Goal: Task Accomplishment & Management: Complete application form

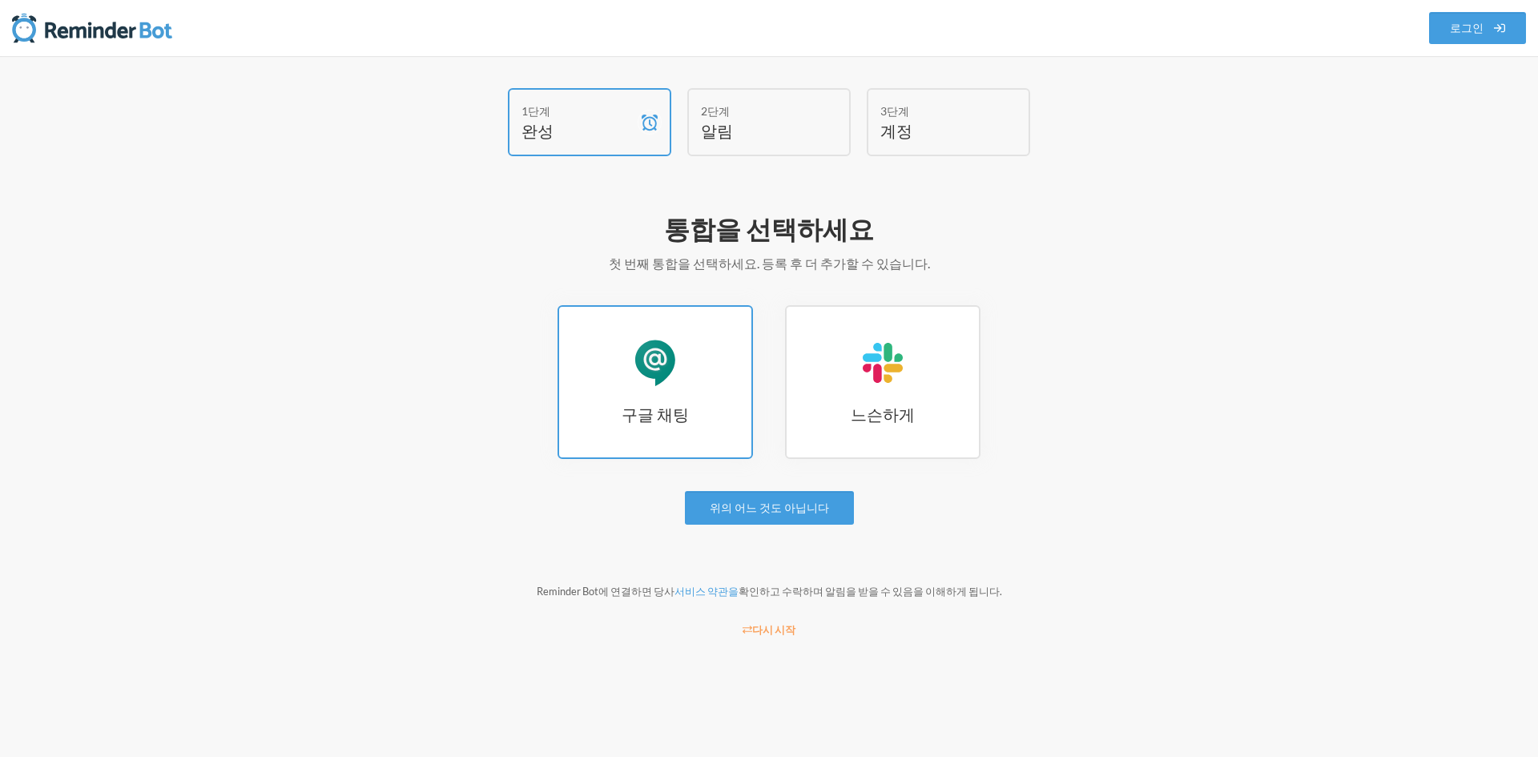
click at [693, 416] on h3 "구글 채팅" at bounding box center [655, 414] width 192 height 22
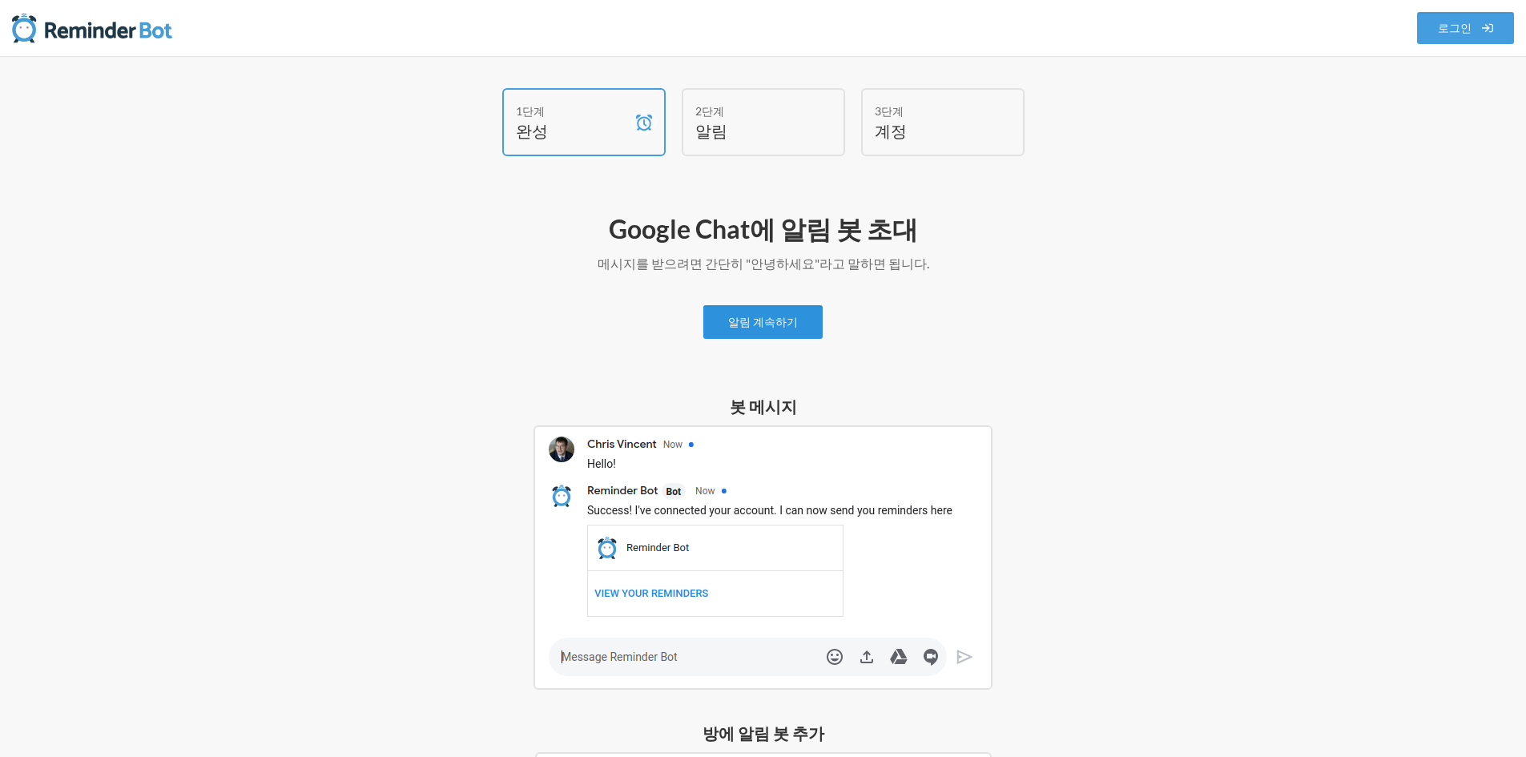
click at [772, 316] on font "알림 계속하기" at bounding box center [763, 323] width 70 height 14
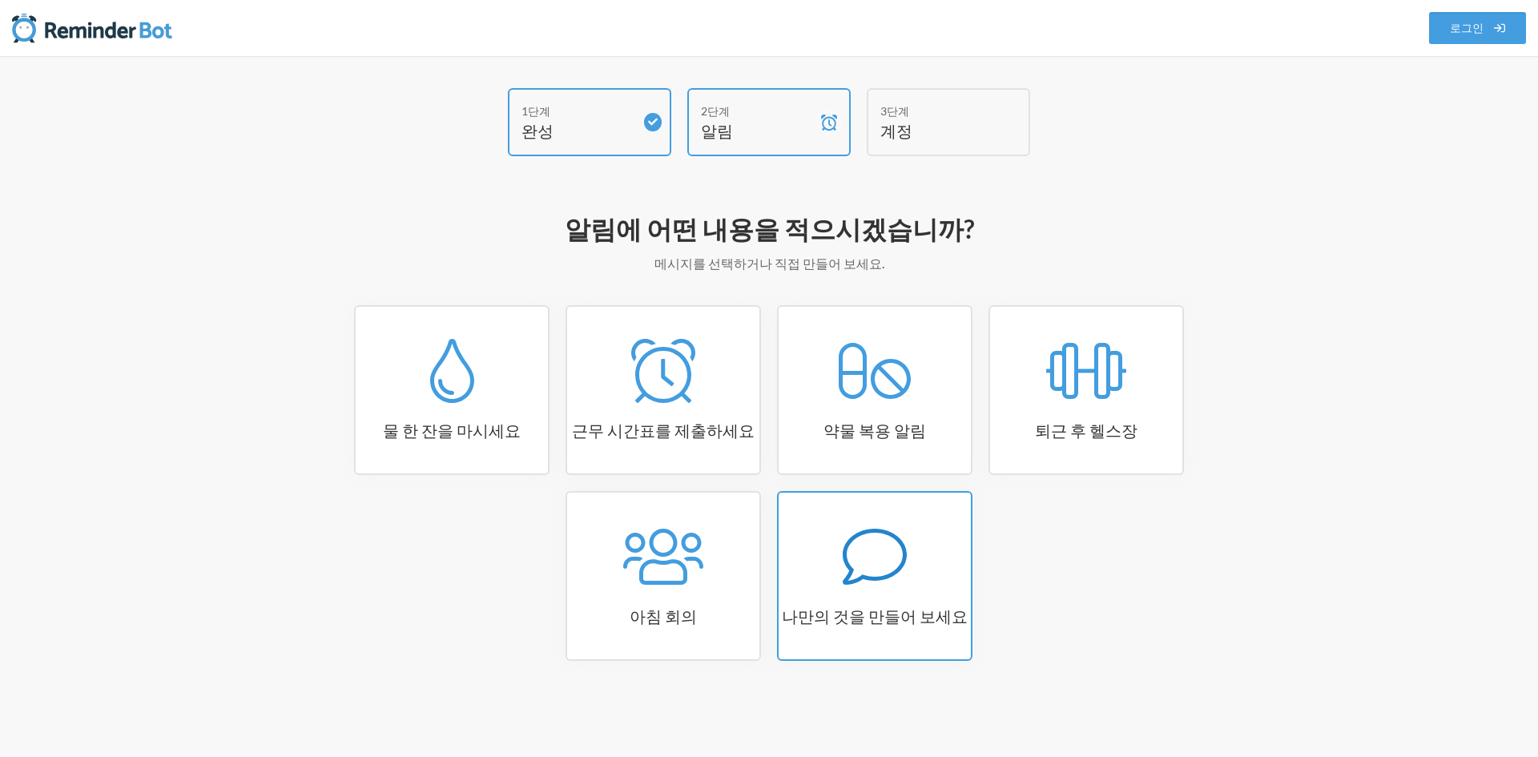
click at [863, 583] on icon at bounding box center [874, 557] width 64 height 64
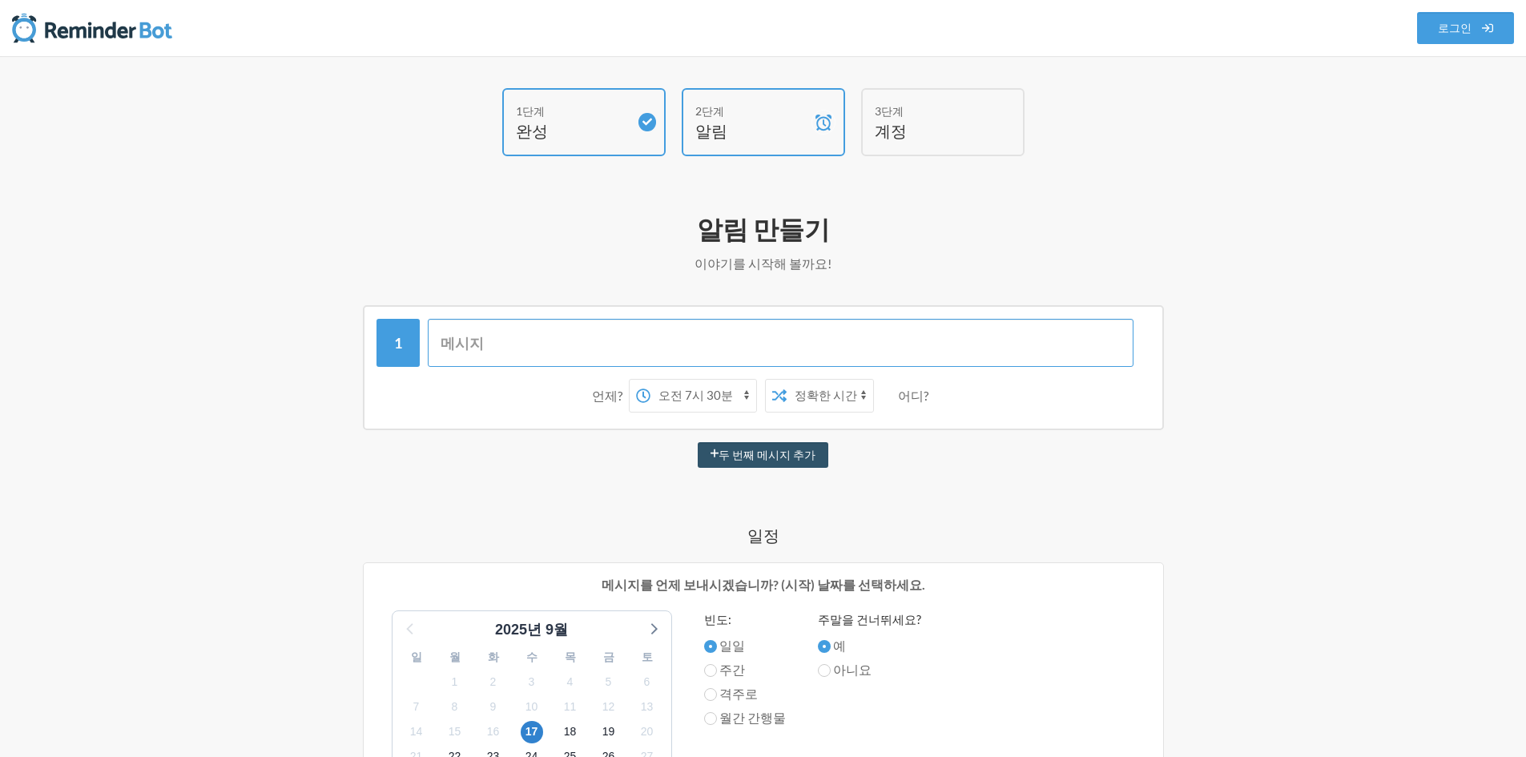
click at [605, 344] on input "text" at bounding box center [781, 343] width 706 height 48
click at [718, 393] on select "오전 12시 오전 12시 15분 오전 12시 30분 오전 12시 45분 오전 1시 오전 1시 15분 오전 1시 30분 오전 1시 45분 오전 …" at bounding box center [703, 396] width 106 height 32
select select "20:00:00"
click at [654, 380] on select "오전 12시 오전 12시 15분 오전 12시 30분 오전 12시 45분 오전 1시 오전 1시 15분 오전 1시 30분 오전 1시 45분 오전 …" at bounding box center [703, 396] width 106 height 32
click at [822, 389] on select "정확한 시간 무작위 시간" at bounding box center [829, 396] width 86 height 32
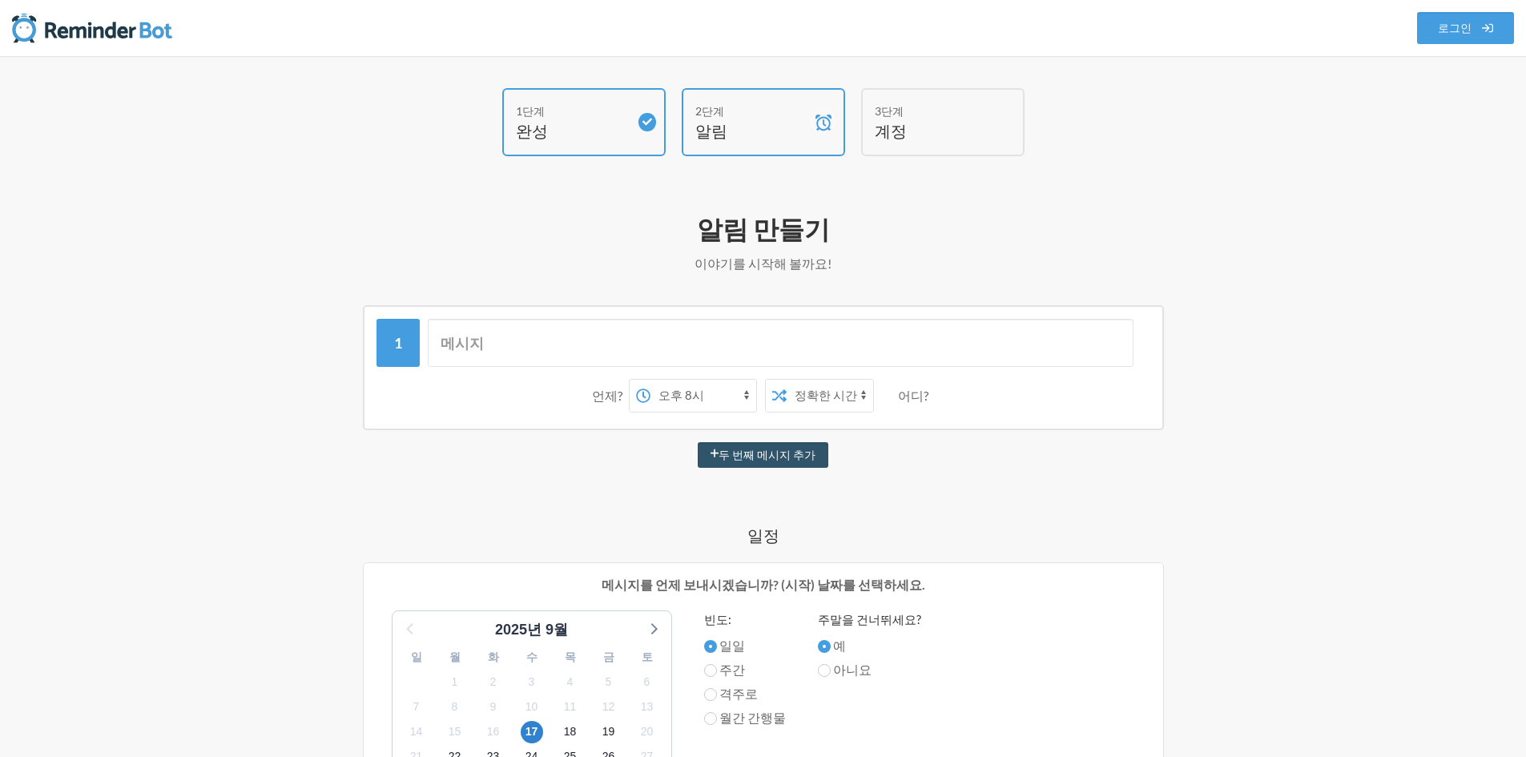
click at [786, 380] on select "정확한 시간 무작위 시간" at bounding box center [829, 396] width 86 height 32
click at [820, 397] on select "정확한 시간 무작위 시간" at bounding box center [829, 396] width 86 height 32
click at [820, 389] on select "정확한 시간 무작위 시간" at bounding box center [829, 396] width 86 height 32
click at [589, 332] on input "text" at bounding box center [781, 343] width 706 height 48
type input "x"
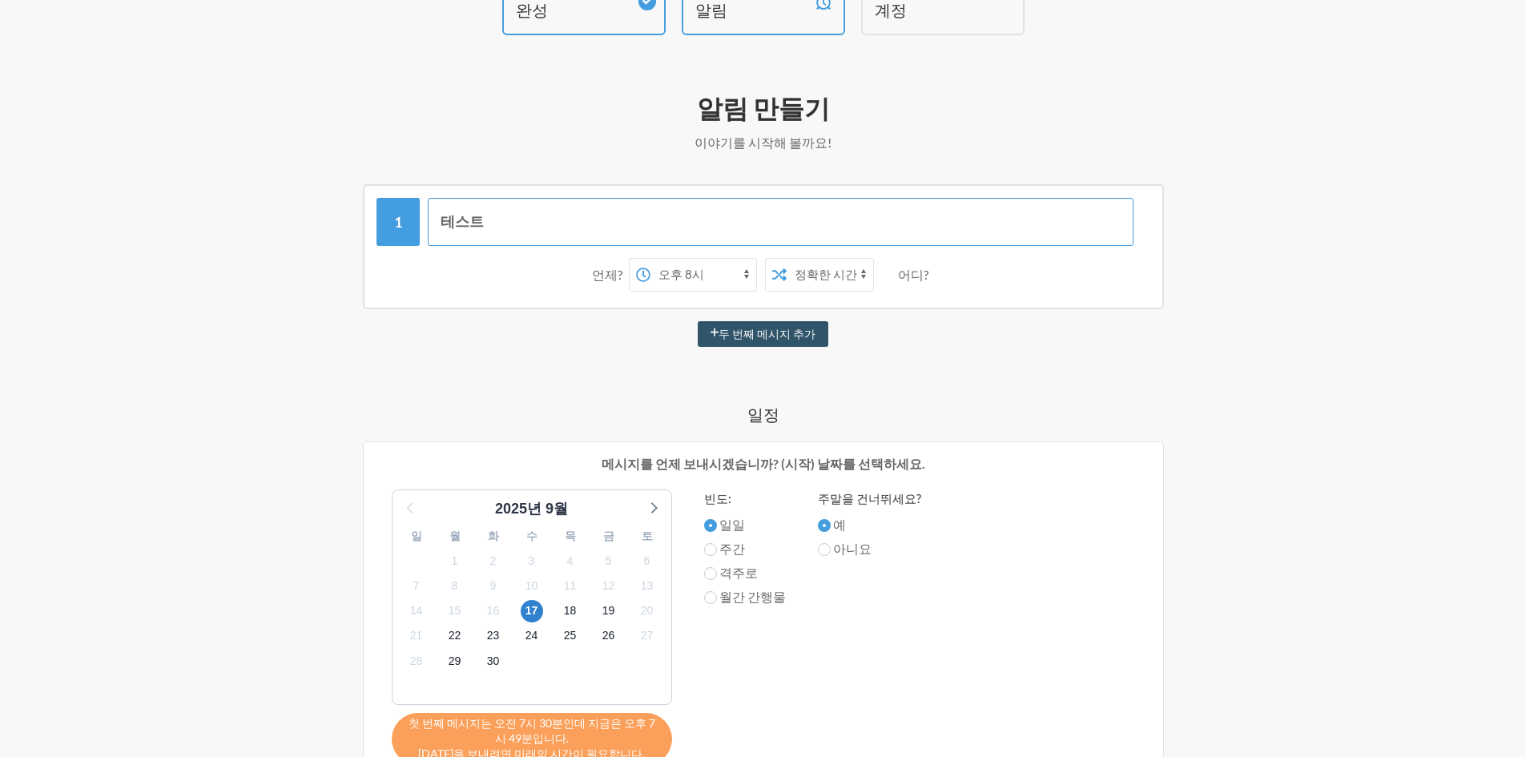
scroll to position [160, 0]
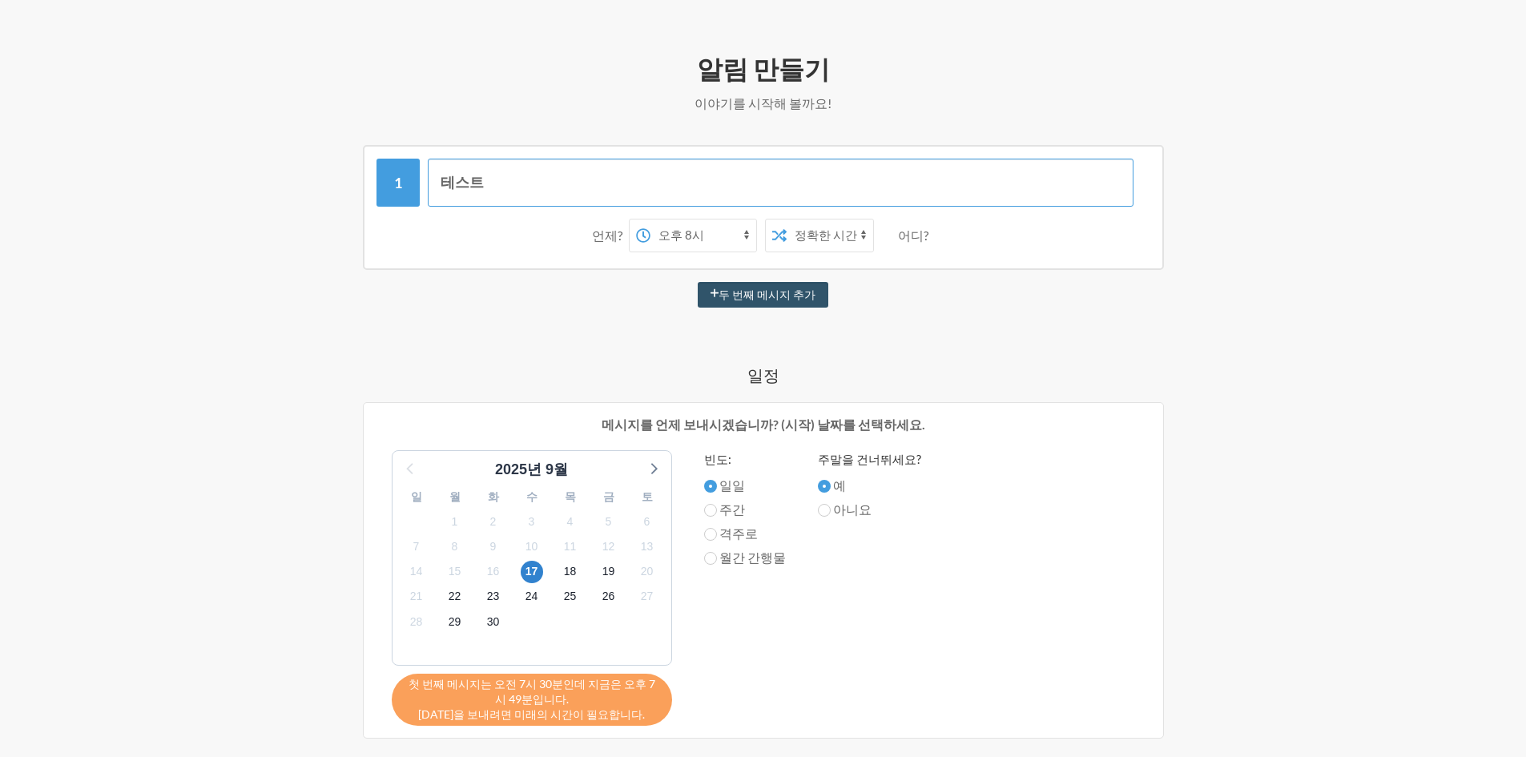
type input "테스트"
click at [719, 510] on font "주간" at bounding box center [732, 508] width 26 height 15
click at [717, 510] on input "주간" at bounding box center [710, 510] width 13 height 13
radio input "true"
click at [711, 488] on input "일일" at bounding box center [710, 486] width 13 height 13
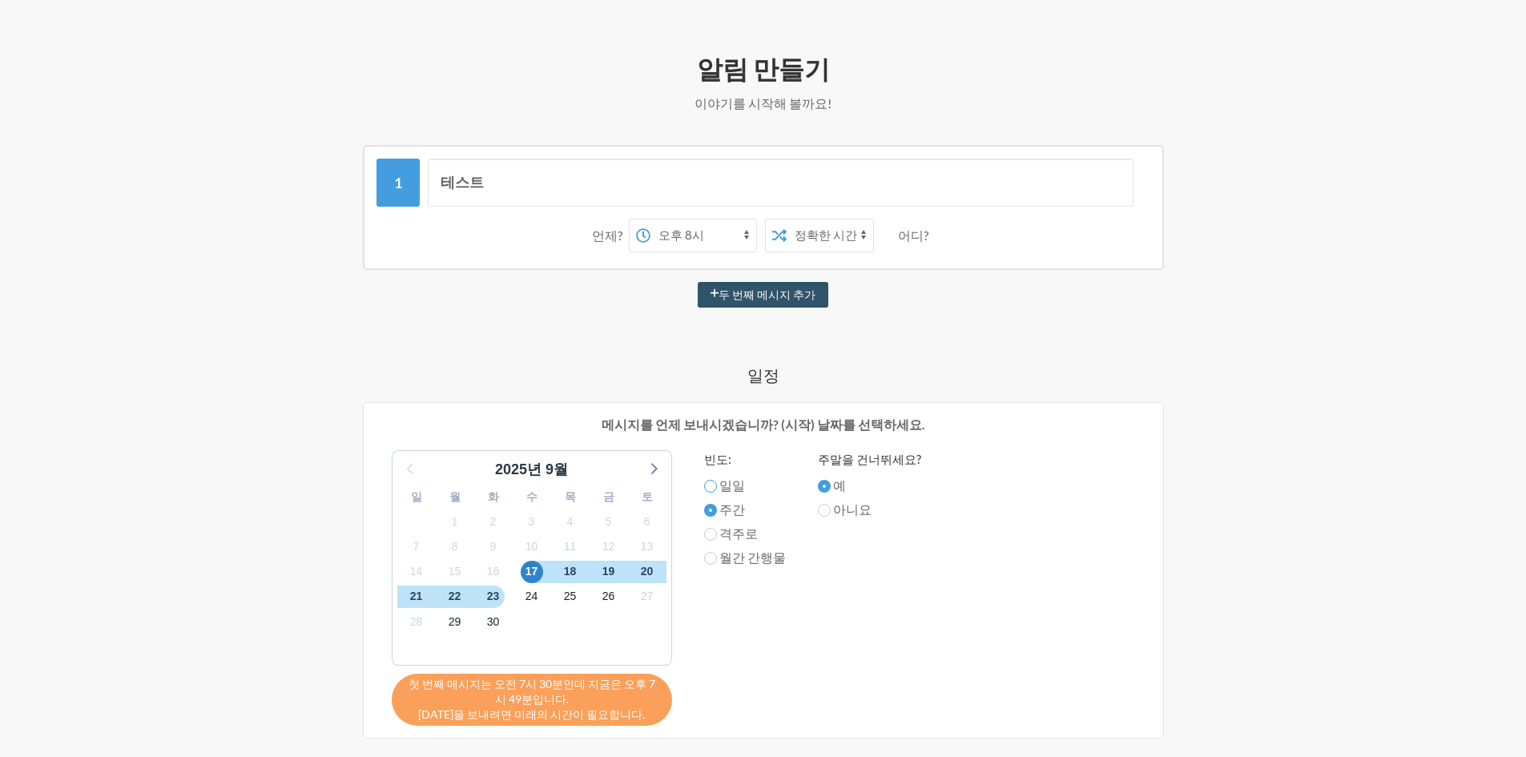
radio input "true"
click at [712, 510] on input "주간" at bounding box center [710, 510] width 13 height 13
radio input "true"
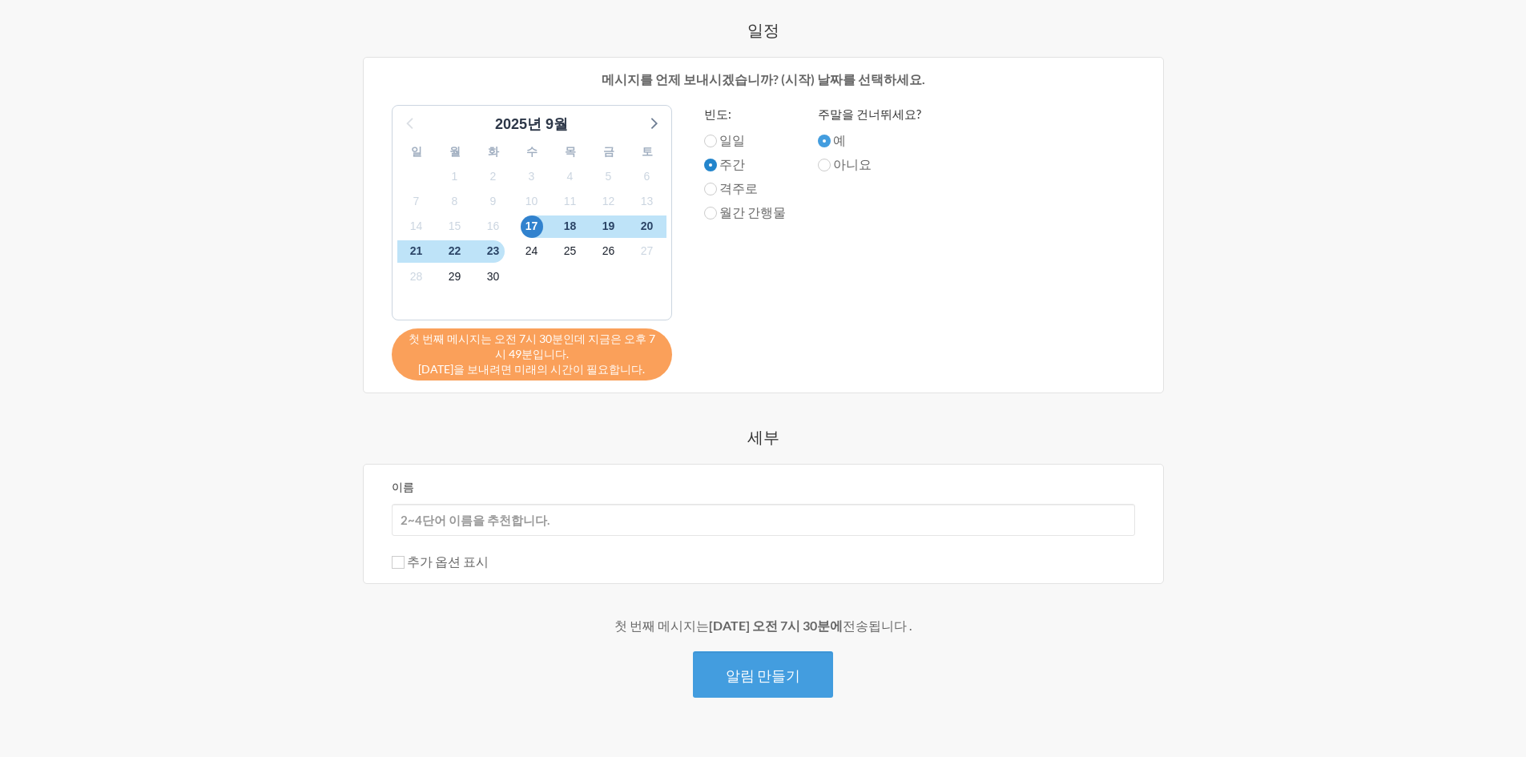
scroll to position [545, 0]
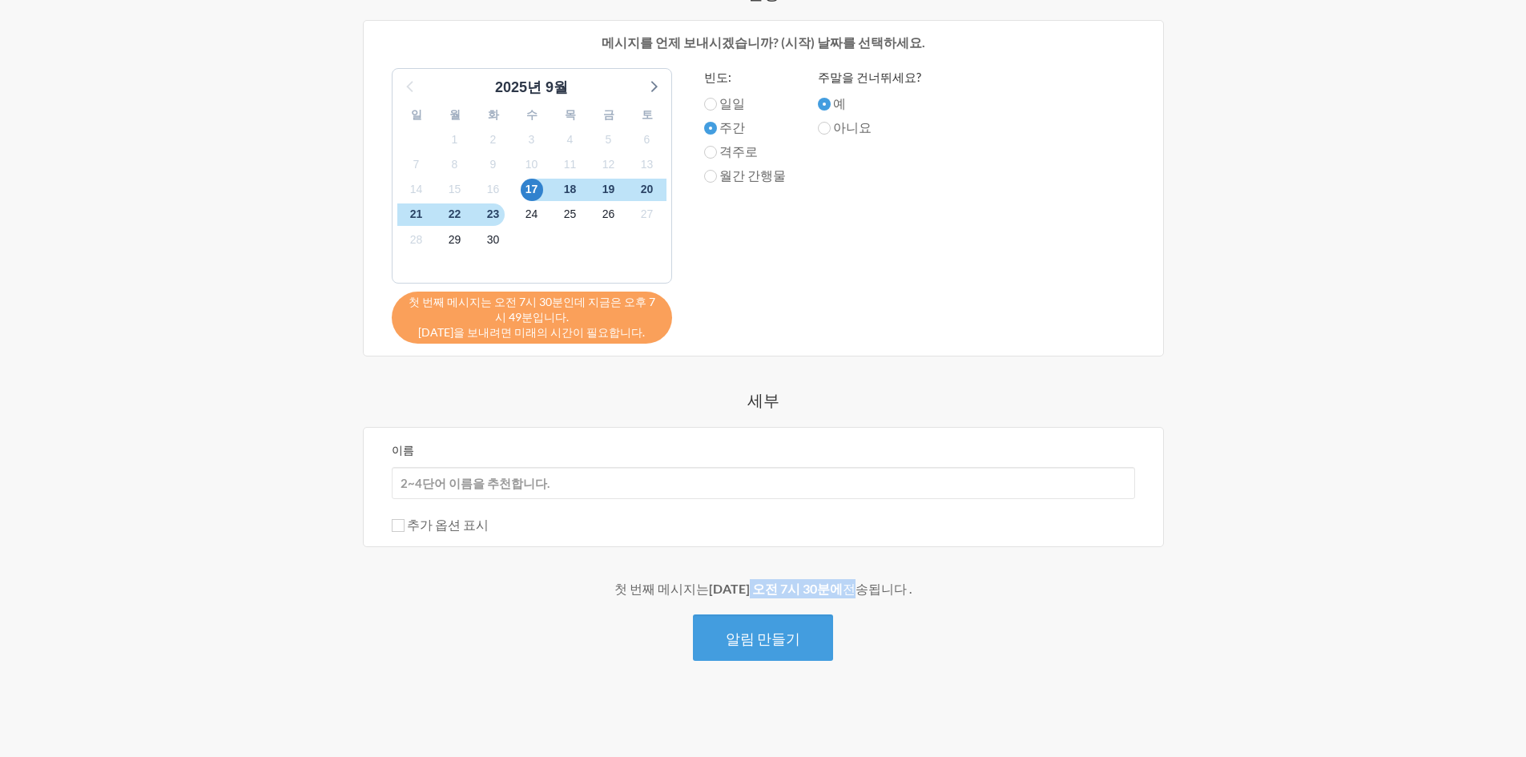
drag, startPoint x: 753, startPoint y: 589, endPoint x: 851, endPoint y: 587, distance: 98.5
click at [851, 587] on div "첫 번째 메시지는 9월 17일 오전 7시 30분에 전송됩니다 ." at bounding box center [763, 588] width 929 height 19
click at [545, 317] on font "첫 번째 메시지는 오전 7시 30분인데 지금은 오후 7시 49분입니다." at bounding box center [531, 309] width 247 height 29
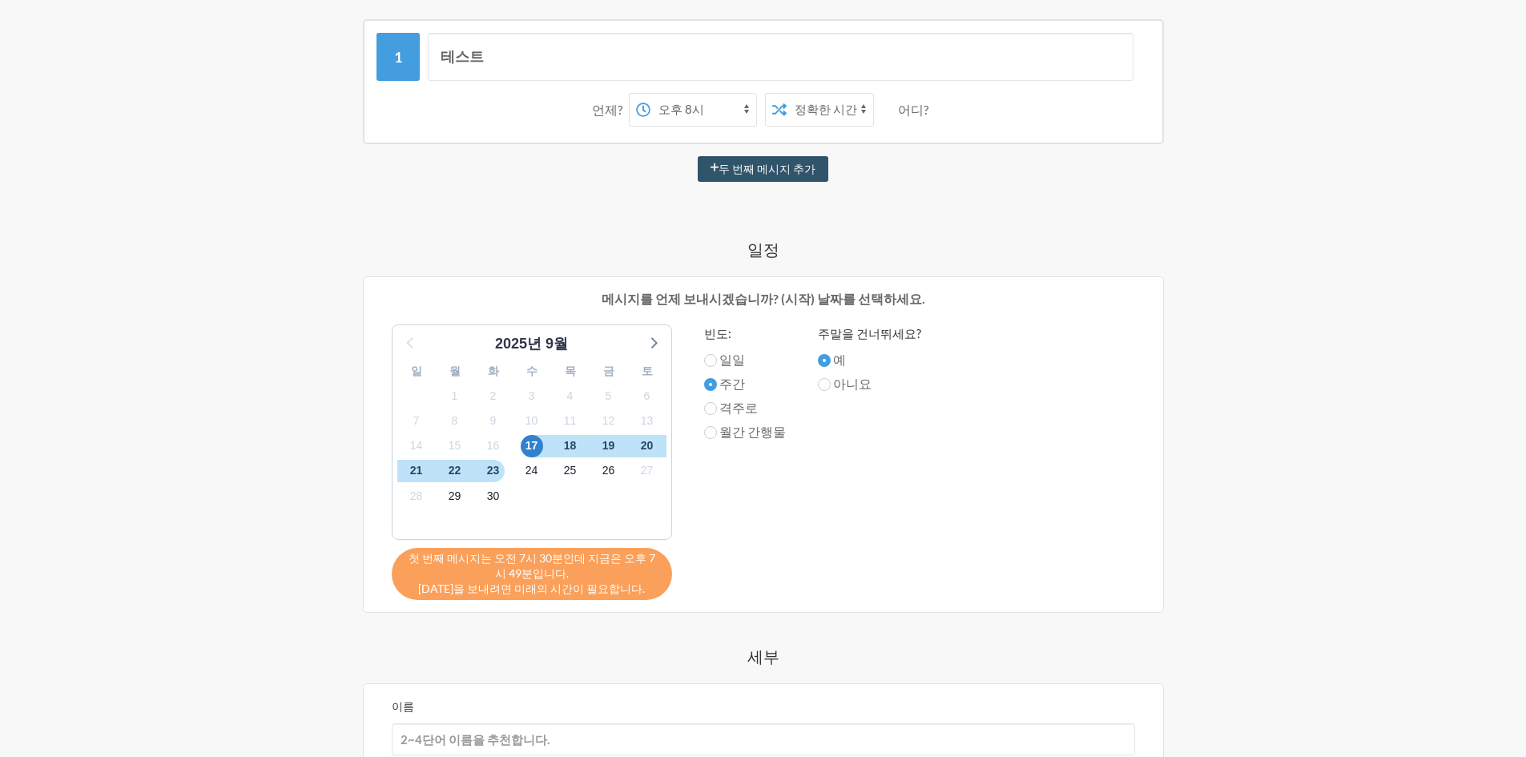
scroll to position [144, 0]
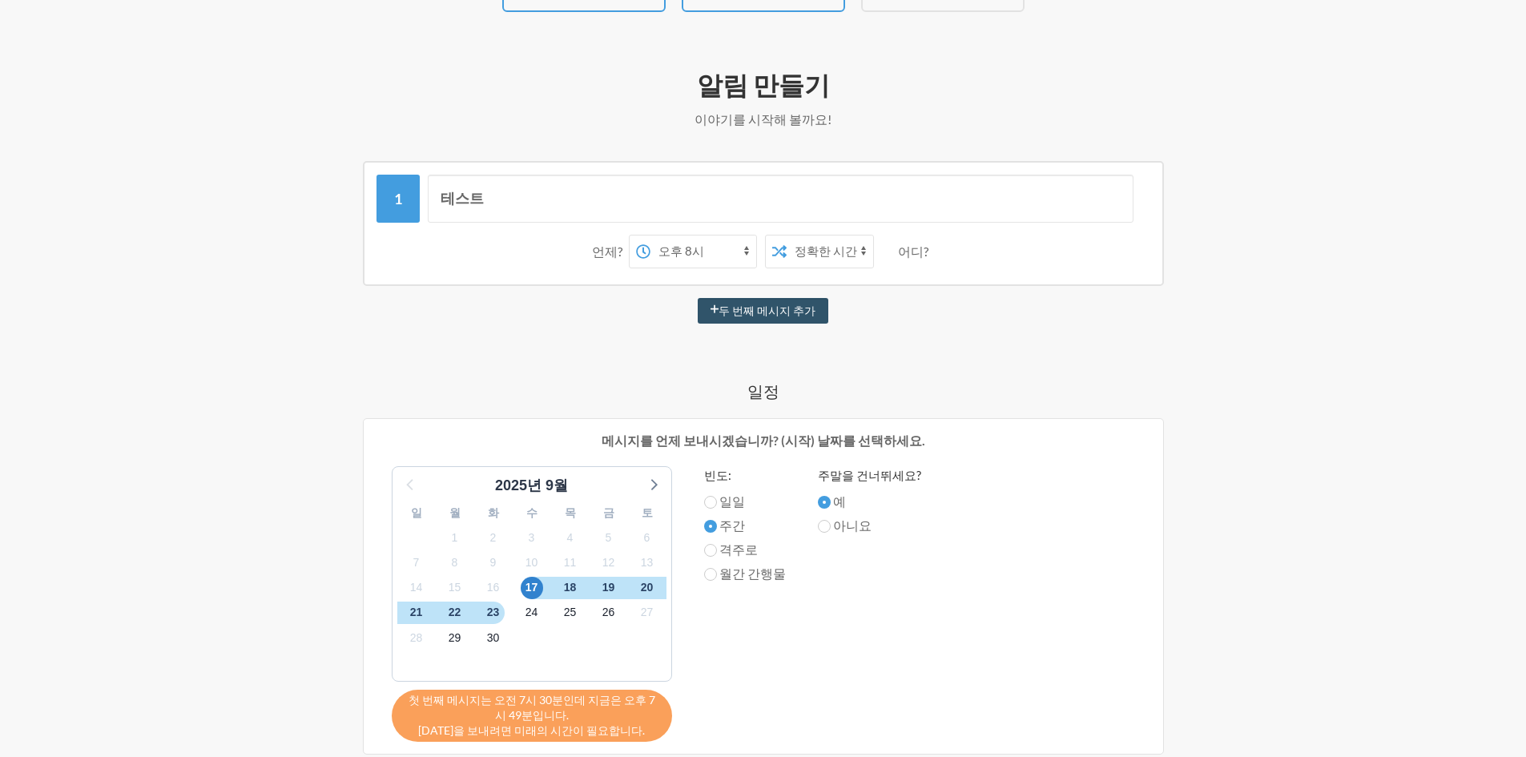
click at [743, 245] on select "오전 12시 오전 12시 15분 오전 12시 30분 오전 12시 45분 오전 1시 오전 1시 15분 오전 1시 30분 오전 1시 45분 오전 …" at bounding box center [703, 251] width 106 height 32
select select "20:15:00"
click at [654, 235] on select "오전 12시 오전 12시 15분 오전 12시 30분 오전 12시 45분 오전 1시 오전 1시 15분 오전 1시 30분 오전 1시 45분 오전 …" at bounding box center [703, 251] width 106 height 32
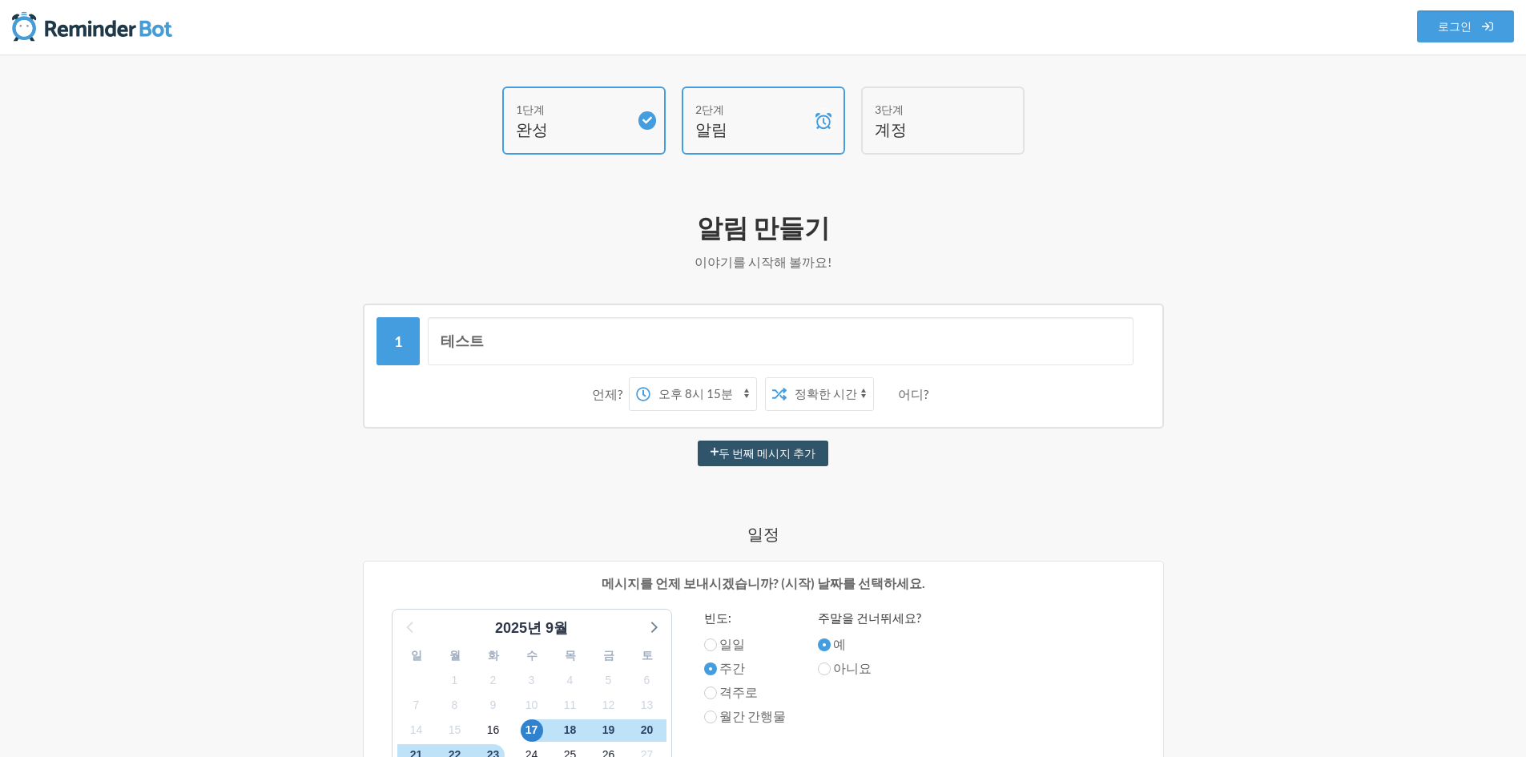
scroll to position [0, 0]
click at [746, 460] on font "두 번째 메시지 추가" at bounding box center [766, 455] width 97 height 14
select select "21:15:00"
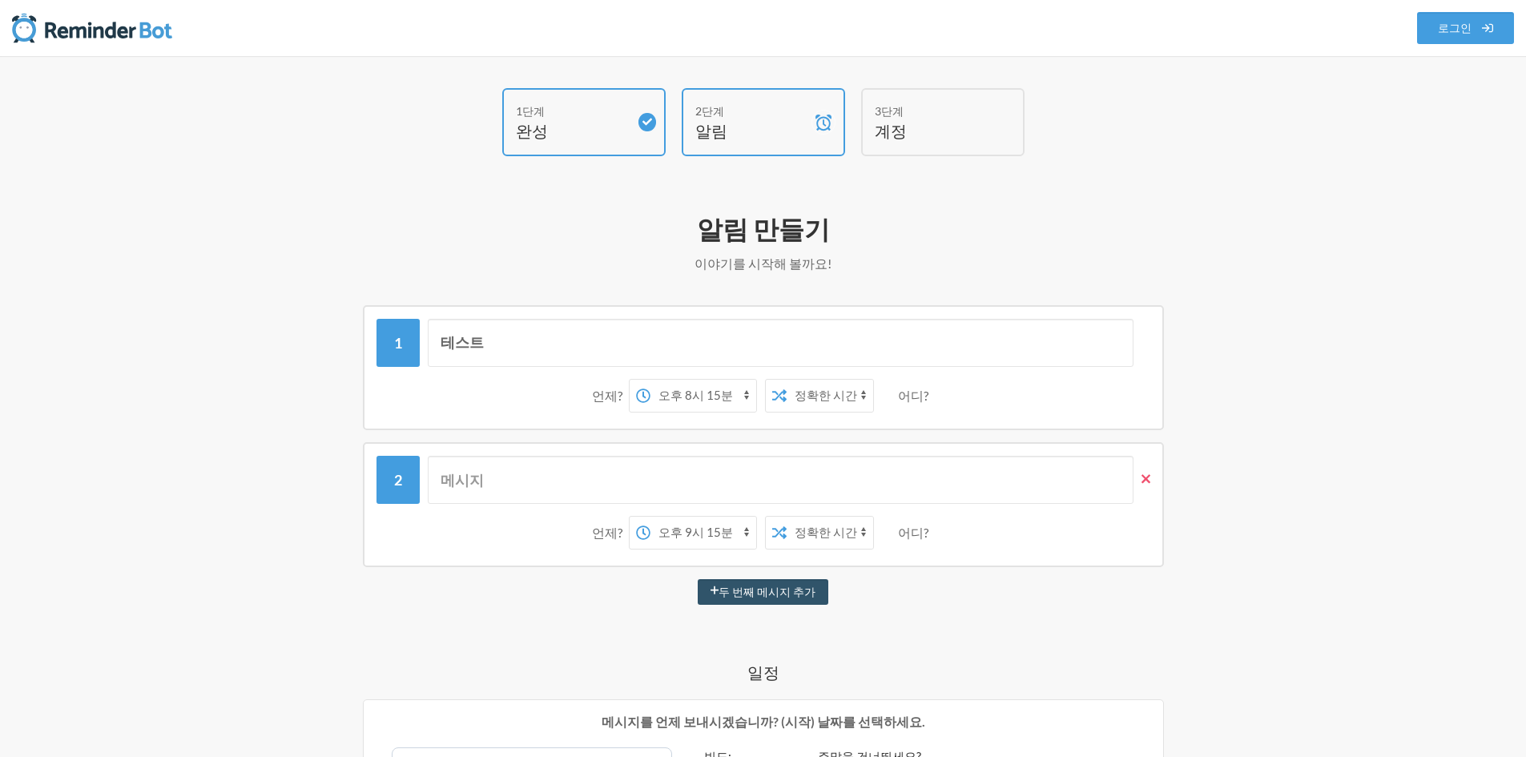
click at [1144, 474] on icon at bounding box center [1145, 479] width 9 height 14
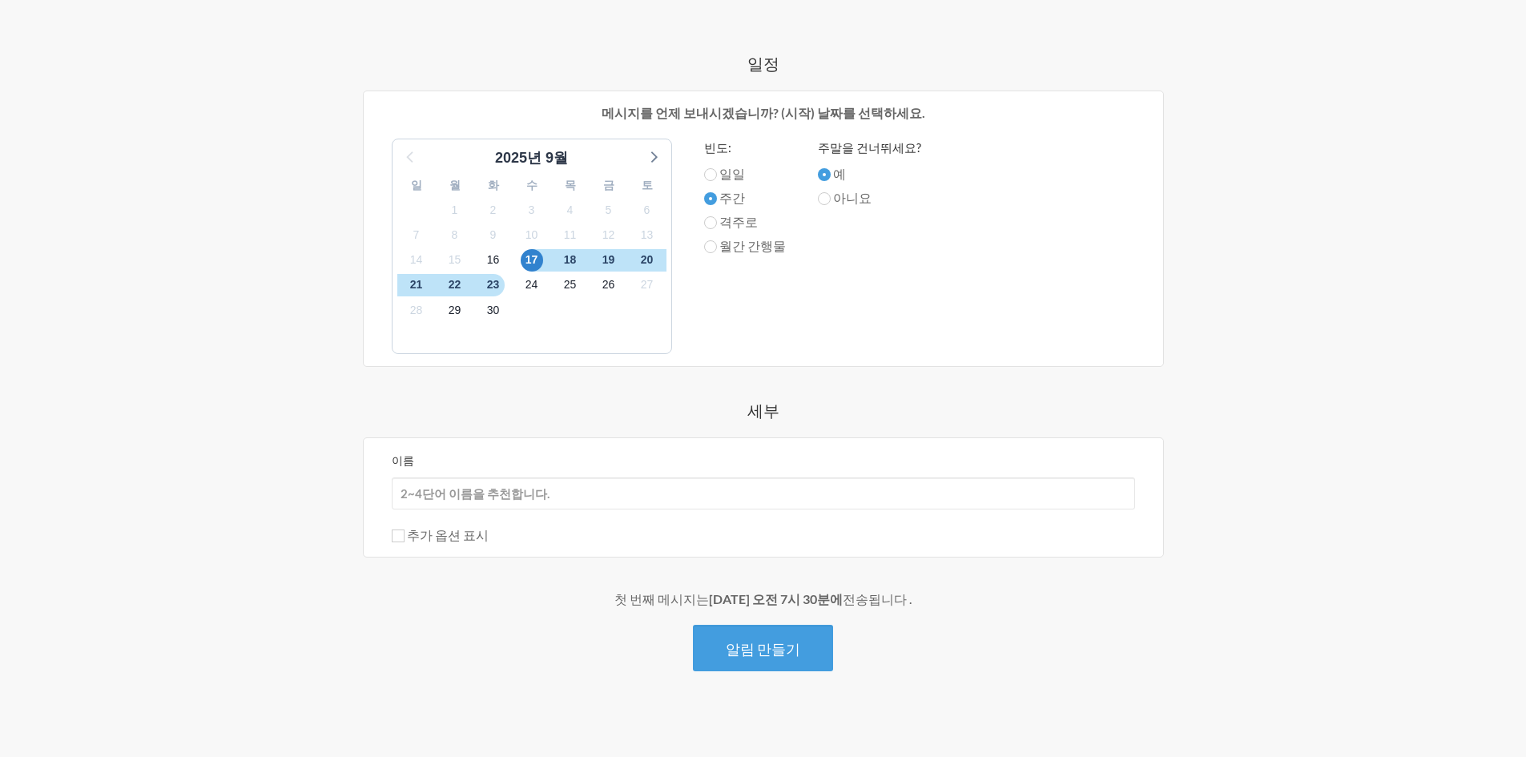
scroll to position [482, 0]
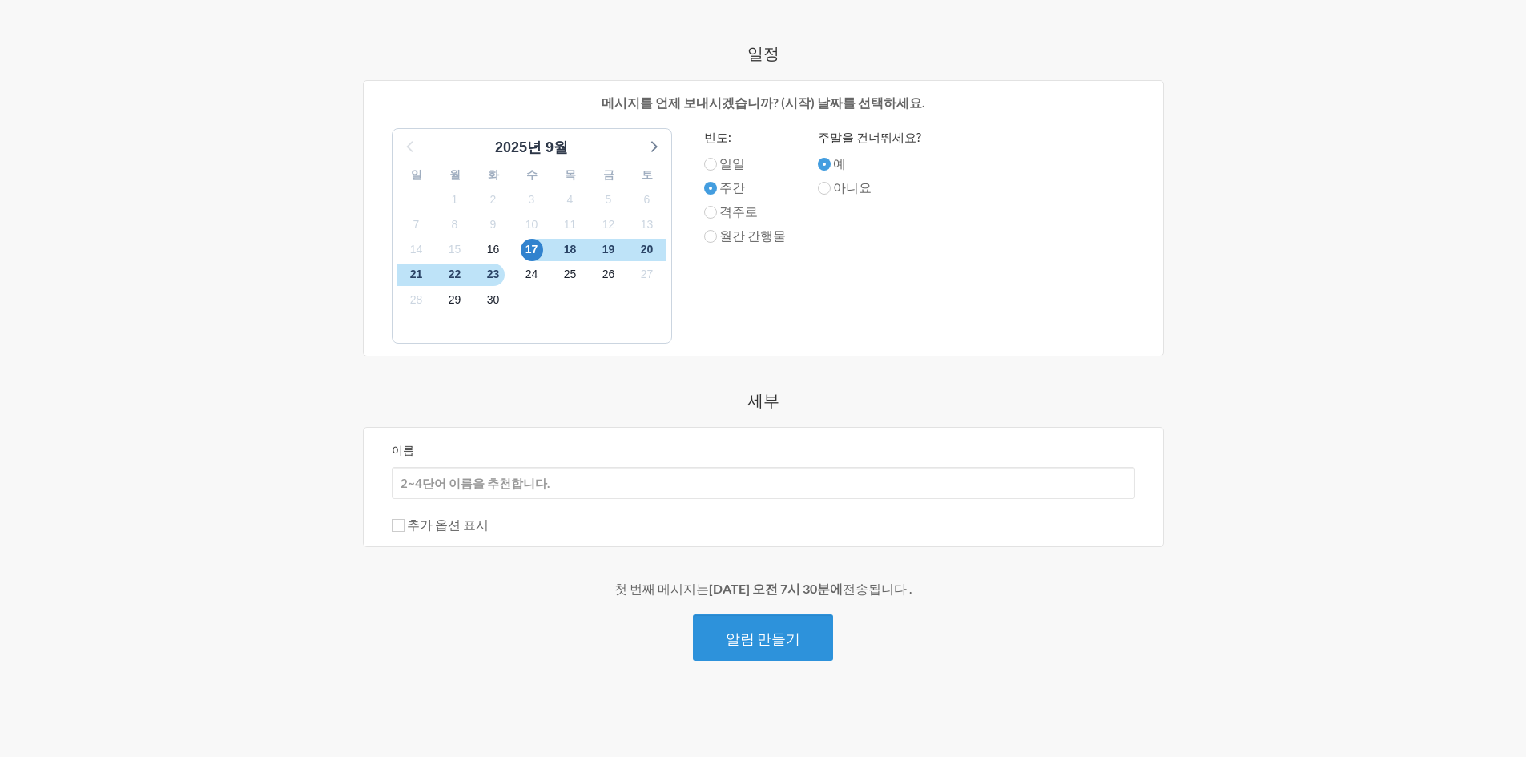
click at [760, 633] on font "알림 만들기" at bounding box center [763, 638] width 74 height 18
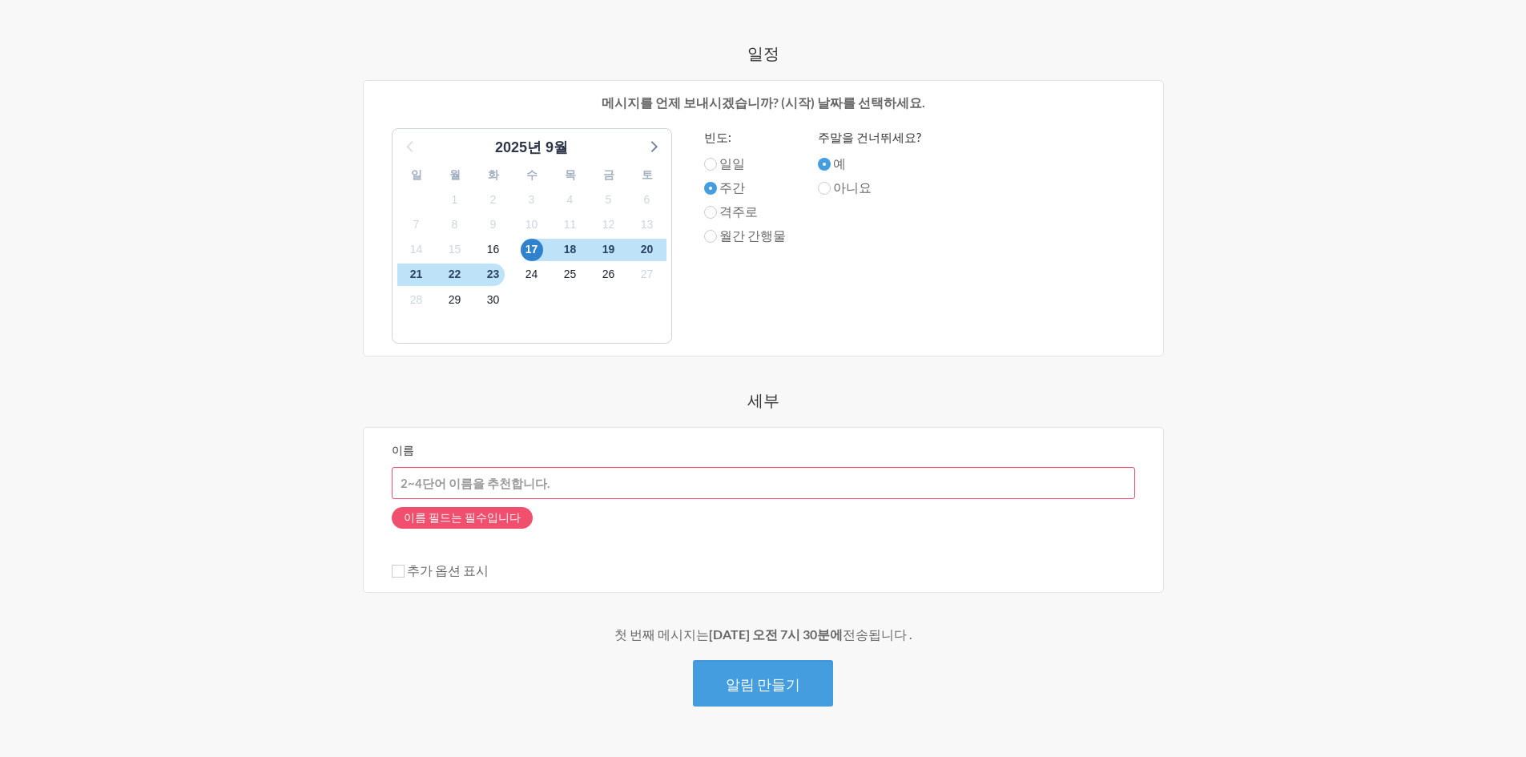
click at [467, 481] on input "이름" at bounding box center [763, 483] width 743 height 32
type input "방아골복지관"
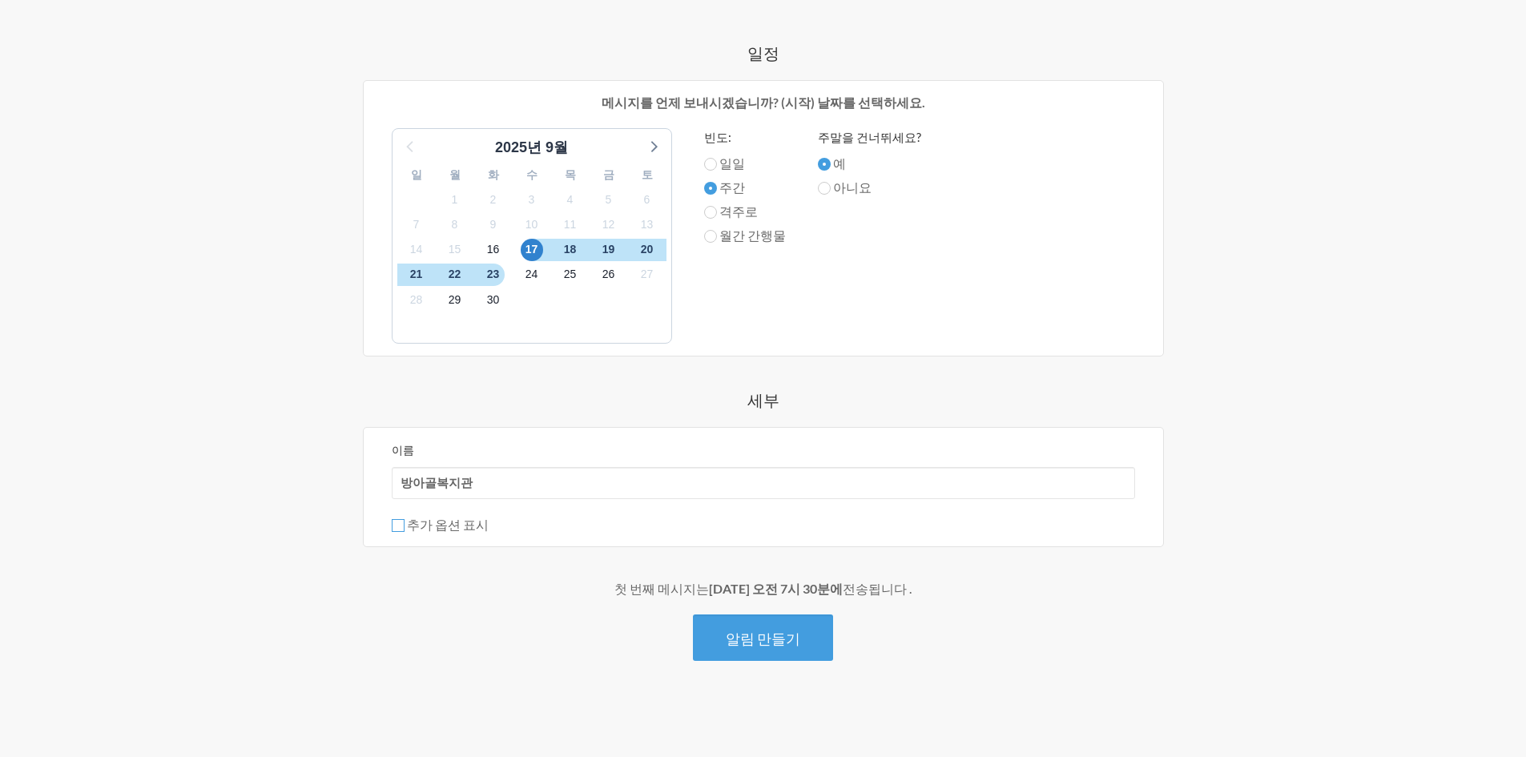
click at [400, 531] on input "추가 옵션 표시" at bounding box center [398, 525] width 13 height 13
checkbox input "true"
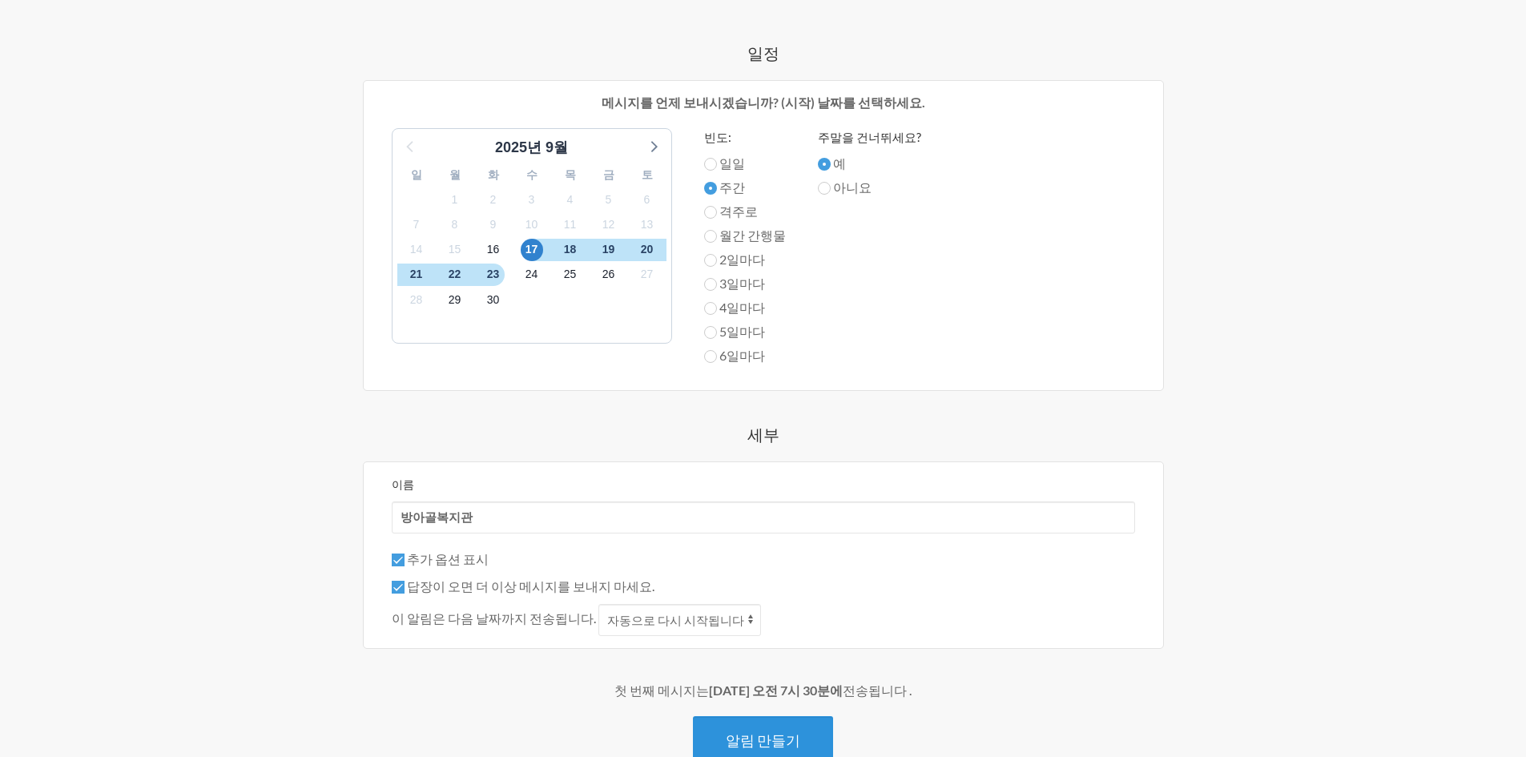
click at [779, 735] on font "알림 만들기" at bounding box center [763, 740] width 74 height 18
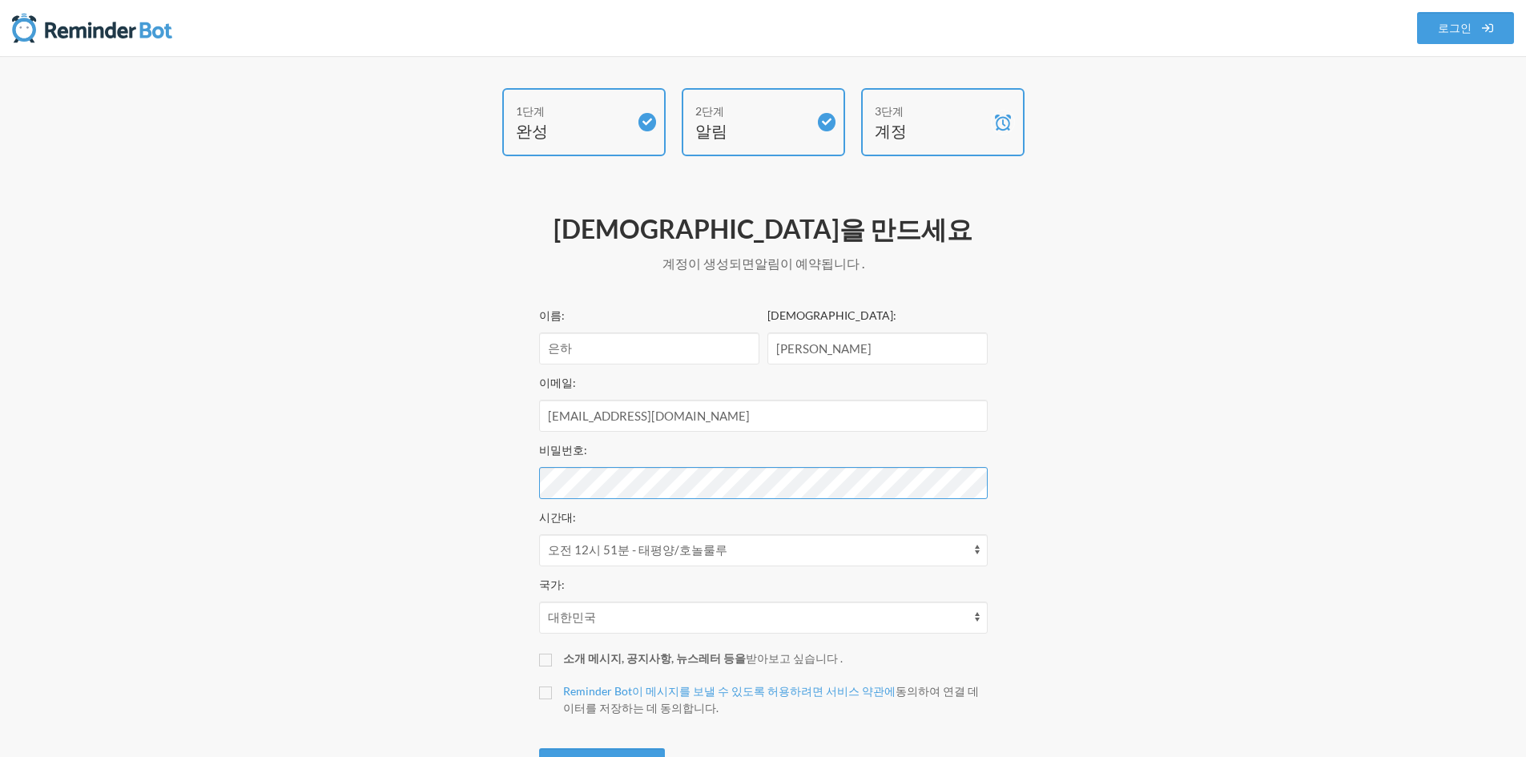
click at [468, 520] on div "1단계 완성 2단계 알림 3단계 계정 계정을 만드세요 and your trial will start 계정이 생성되면 알림이 예약됩니다 . Yo…" at bounding box center [763, 445] width 961 height 714
